Goal: Check status: Check status

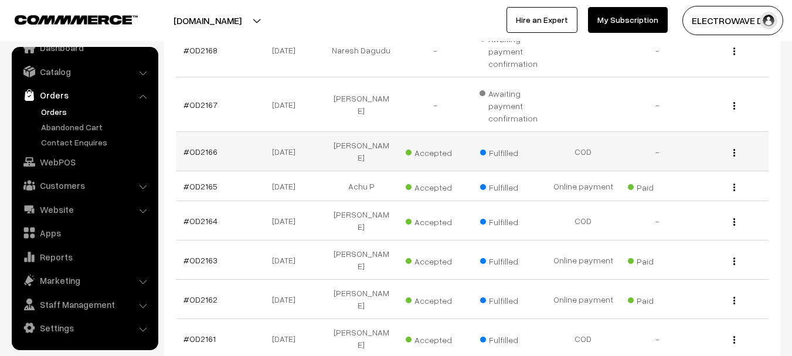
scroll to position [176, 0]
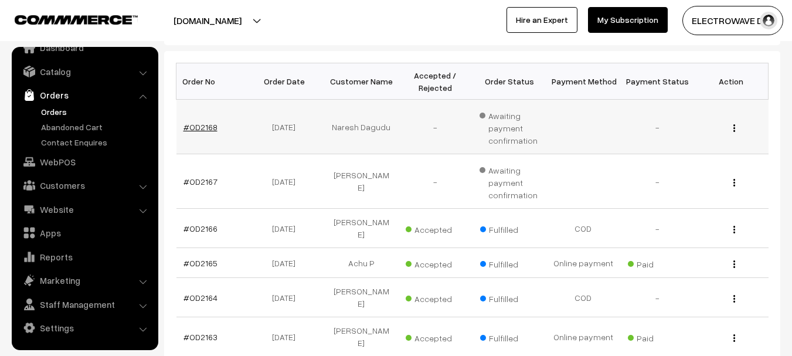
click at [195, 125] on link "#OD2168" at bounding box center [200, 127] width 34 height 10
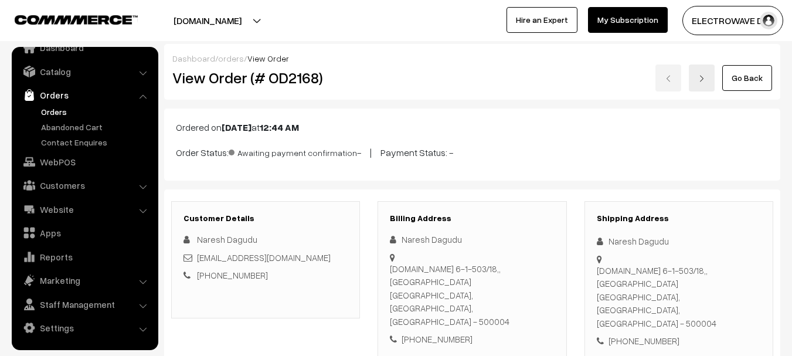
click at [755, 81] on link "Go Back" at bounding box center [747, 78] width 50 height 26
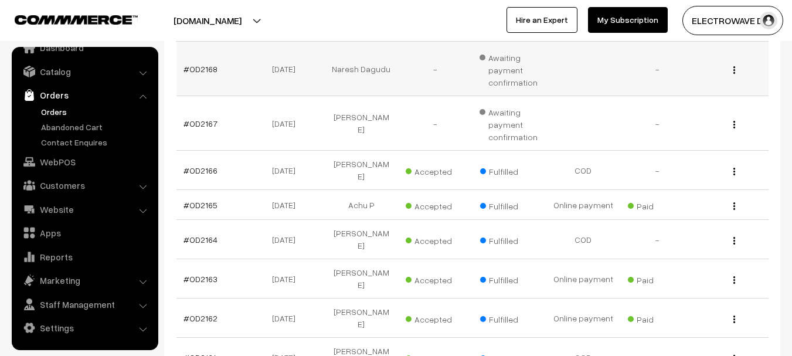
scroll to position [234, 0]
